Goal: Use online tool/utility: Use online tool/utility

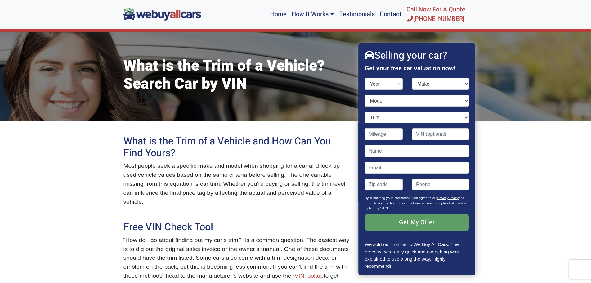
select select "2021"
click at [365, 78] on select "Year [DATE] 2024 2023 2022 2021 2020 2019 2018 2017 2016 2015 2014 2013 2012 20…" at bounding box center [384, 84] width 38 height 12
click at [420, 86] on select "Make" at bounding box center [440, 84] width 57 height 12
select select "Land Rover"
click at [412, 78] on select "Make Acura Alfa Romeo Aston [PERSON_NAME] Audi Bentley BMW Buick Cadillac Chevr…" at bounding box center [440, 84] width 57 height 12
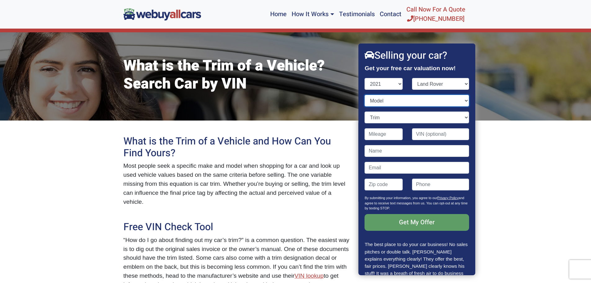
click at [405, 100] on select "Model" at bounding box center [417, 101] width 104 height 12
select select "Discovery Sport"
click at [365, 95] on select "Model Defender Discovery Discovery Sport Range Rover Range Rover Evoque Range R…" at bounding box center [417, 101] width 104 height 12
click at [408, 118] on select "Trim" at bounding box center [417, 117] width 104 height 12
click at [408, 118] on select "Trim P250 R-Dynamic S 4dr SUV AWD (2.0L 4cyl Turbo) P250 R-Dynamic SE 4dr SUV A…" at bounding box center [417, 117] width 104 height 12
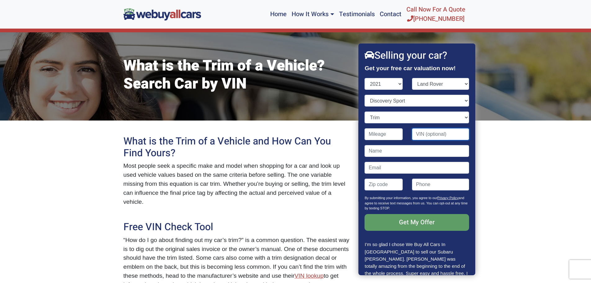
click at [421, 138] on input "Contact form" at bounding box center [440, 134] width 57 height 12
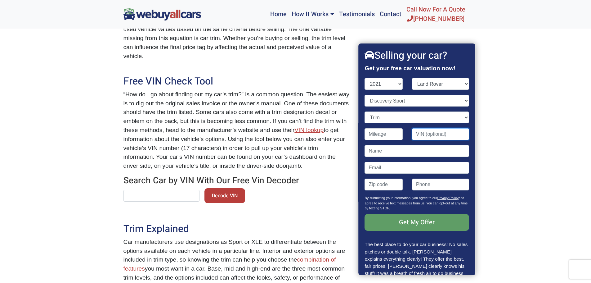
scroll to position [155, 0]
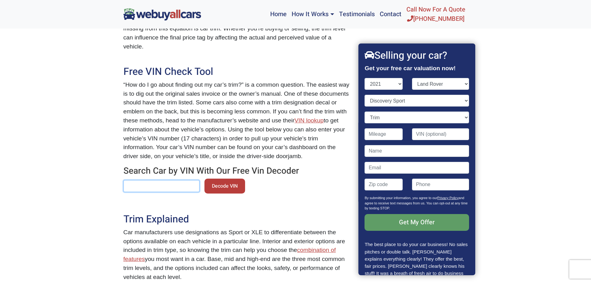
click at [181, 180] on input "text" at bounding box center [161, 186] width 76 height 12
type input "salcj2fx6mh902677"
click at [231, 178] on button "Decode VIN" at bounding box center [224, 185] width 41 height 15
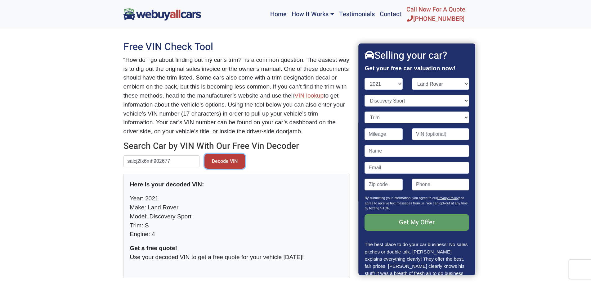
scroll to position [248, 0]
